Goal: Task Accomplishment & Management: Use online tool/utility

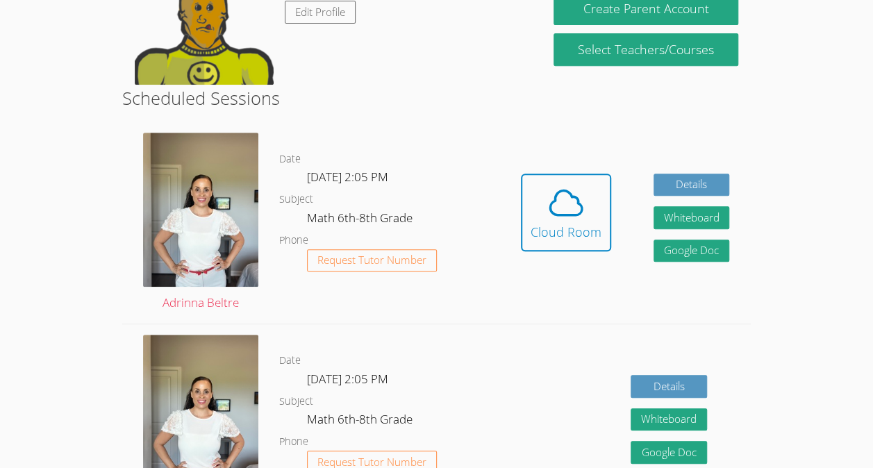
scroll to position [286, 0]
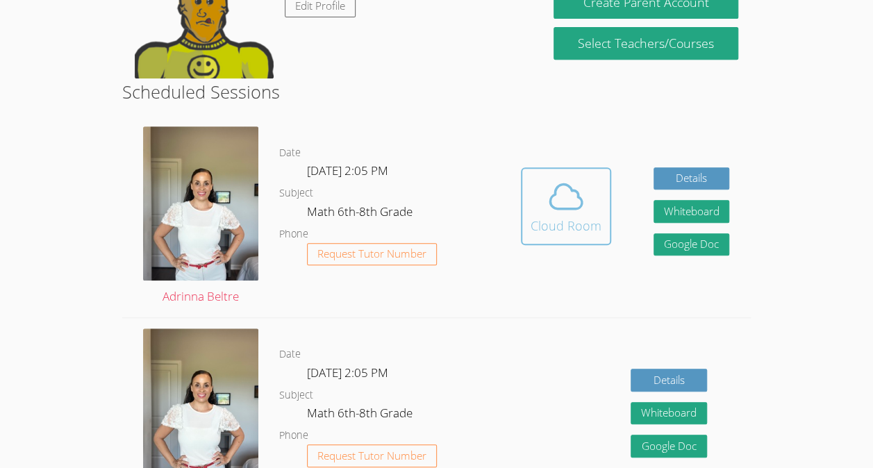
click at [566, 199] on icon at bounding box center [566, 196] width 39 height 39
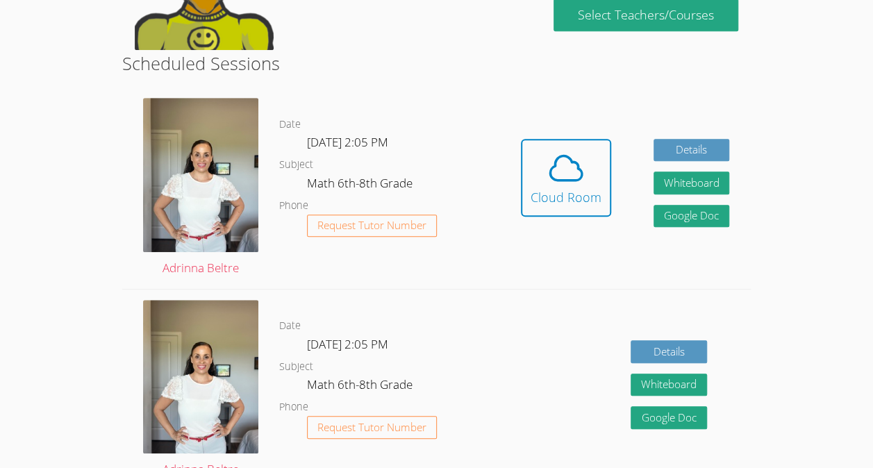
scroll to position [310, 0]
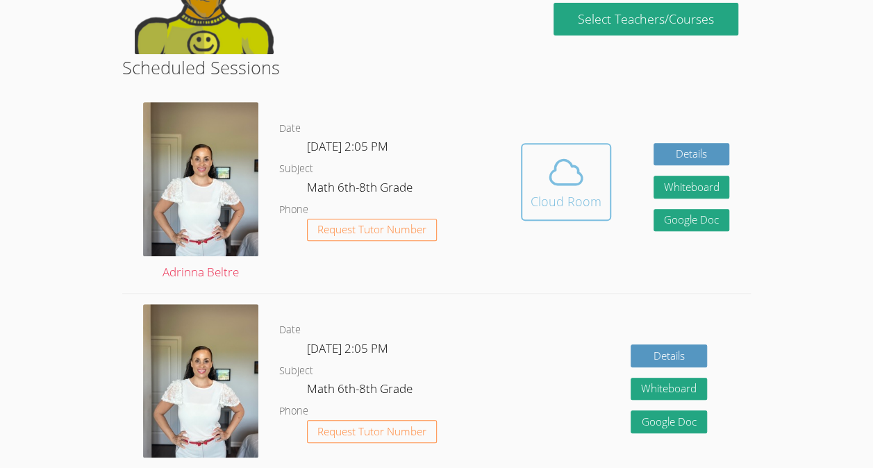
click at [524, 195] on button "Cloud Room" at bounding box center [566, 182] width 90 height 78
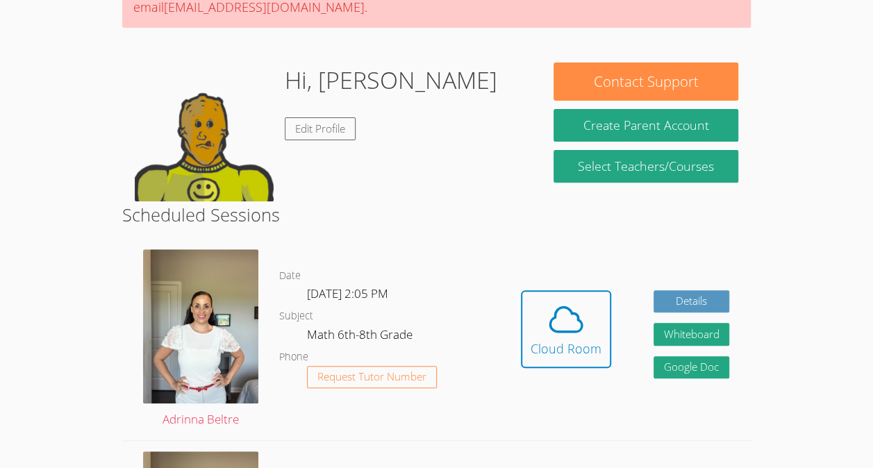
scroll to position [171, 0]
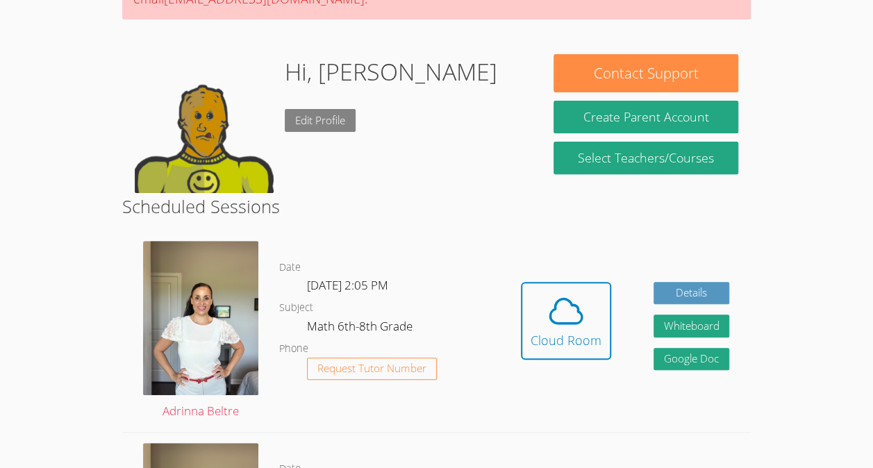
click at [319, 124] on link "Edit Profile" at bounding box center [320, 120] width 71 height 23
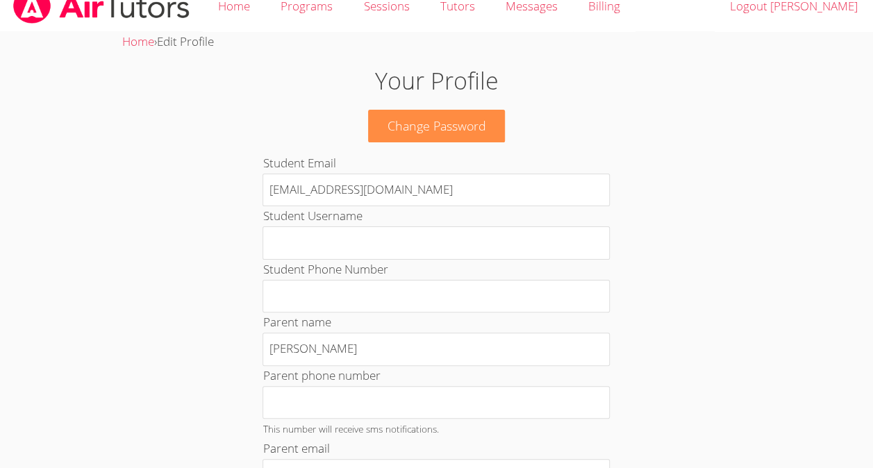
scroll to position [19, 0]
click at [203, 44] on span "Edit Profile" at bounding box center [185, 41] width 57 height 16
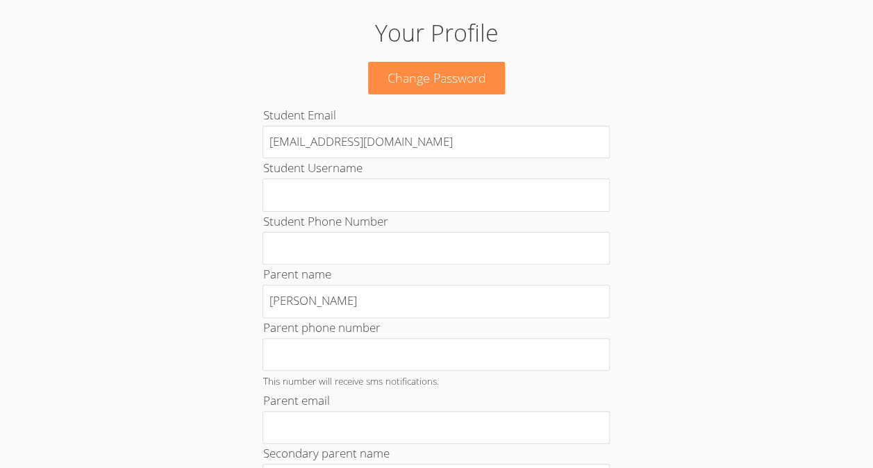
scroll to position [0, 0]
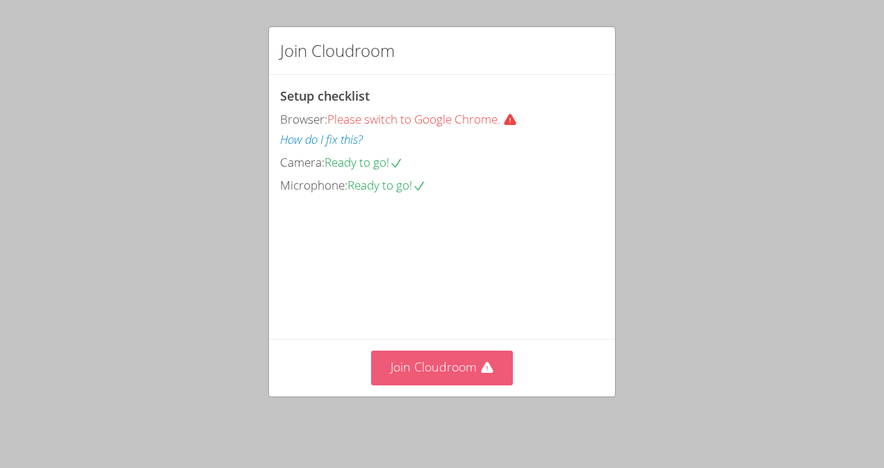
click at [433, 374] on button "Join Cloudroom" at bounding box center [442, 368] width 142 height 34
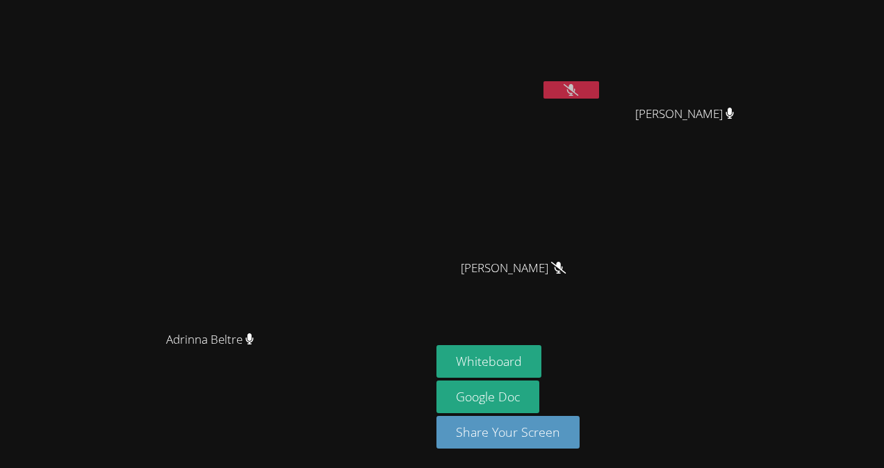
click at [778, 189] on aside "[PERSON_NAME]' [PERSON_NAME] [PERSON_NAME] [PERSON_NAME] Whiteboard Google Doc …" at bounding box center [604, 234] width 347 height 468
click at [599, 98] on button at bounding box center [571, 89] width 56 height 17
click at [541, 357] on button "Whiteboard" at bounding box center [488, 361] width 105 height 33
click at [599, 93] on button at bounding box center [571, 89] width 56 height 17
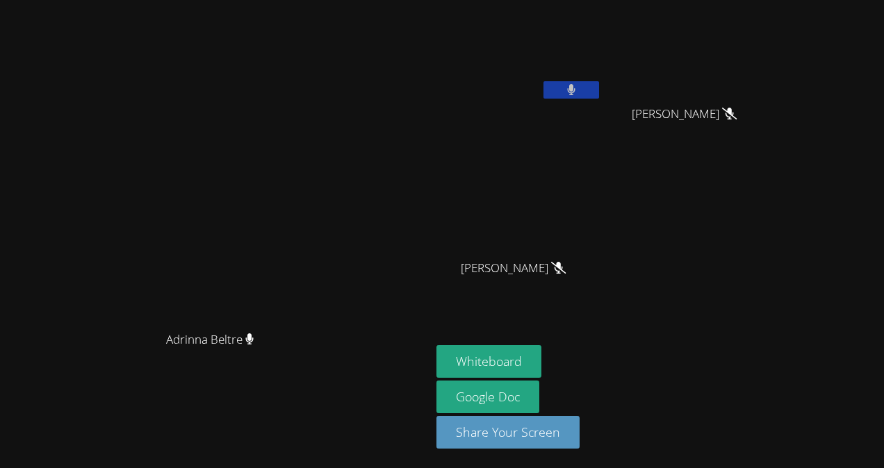
click at [576, 85] on icon at bounding box center [571, 90] width 9 height 12
click at [599, 98] on button at bounding box center [571, 89] width 56 height 17
click at [576, 92] on icon at bounding box center [571, 90] width 9 height 12
click at [578, 93] on icon at bounding box center [571, 90] width 15 height 12
click at [599, 89] on button at bounding box center [571, 89] width 56 height 17
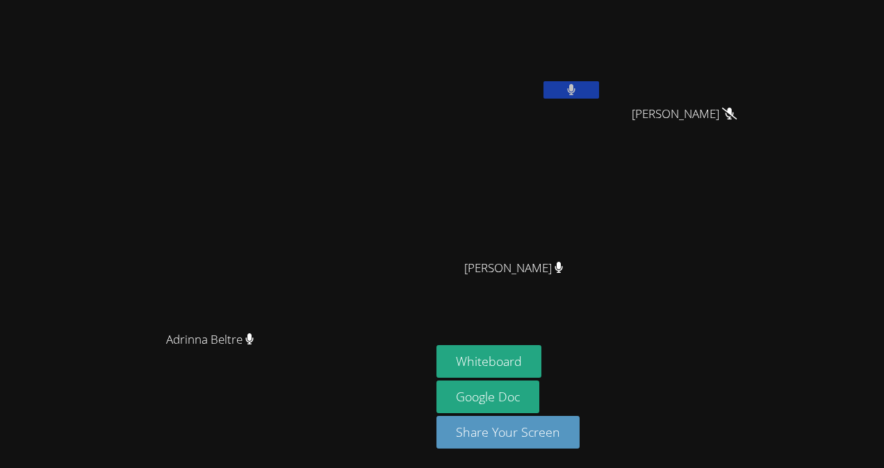
click at [575, 90] on icon at bounding box center [571, 90] width 8 height 12
click at [320, 101] on video at bounding box center [215, 206] width 208 height 236
click at [425, 15] on div "Adrinna Beltre Adrinna Beltre" at bounding box center [216, 234] width 420 height 457
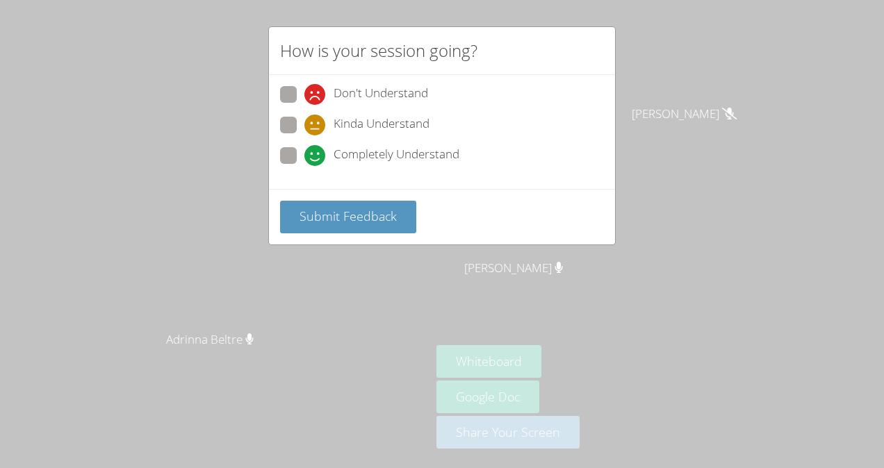
click at [304, 166] on span at bounding box center [304, 166] width 0 height 0
click at [304, 149] on input "Completely Understand" at bounding box center [310, 153] width 12 height 12
radio input "true"
click at [385, 220] on span "Submit Feedback" at bounding box center [347, 216] width 97 height 17
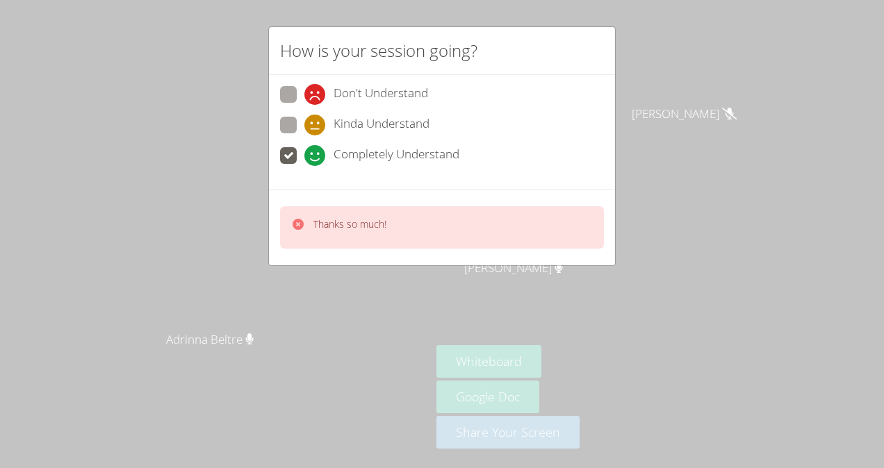
click at [524, 245] on div "Thanks so much!" at bounding box center [442, 227] width 324 height 42
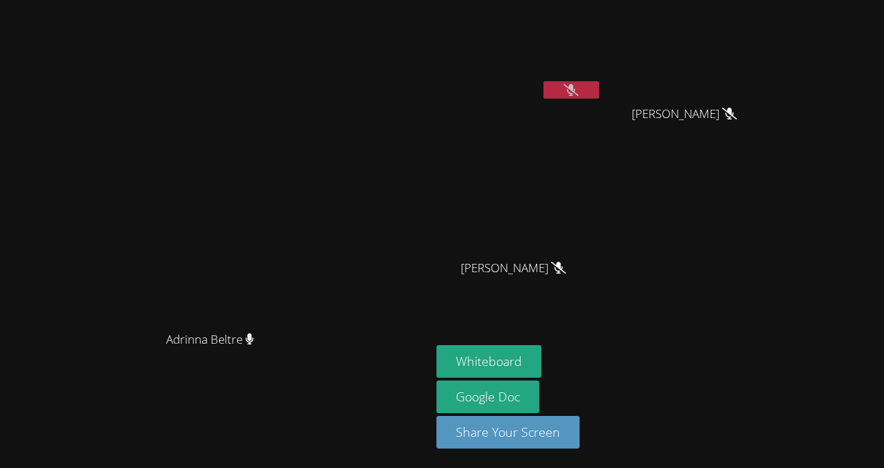
click at [737, 124] on span "[PERSON_NAME]" at bounding box center [684, 114] width 105 height 20
click at [599, 89] on button at bounding box center [571, 89] width 56 height 17
